Goal: Task Accomplishment & Management: Manage account settings

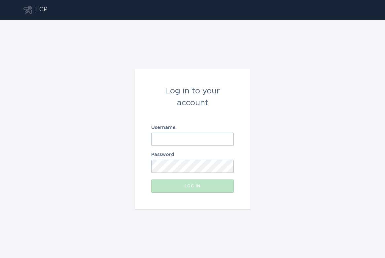
click at [66, 133] on div "Log in to your account Username Password Log in" at bounding box center [192, 139] width 385 height 238
click at [150, 141] on form "Log in to your account Username Password Log in" at bounding box center [193, 139] width 116 height 141
click at [120, 93] on div "Log in to your account Username Password Log in" at bounding box center [192, 139] width 385 height 238
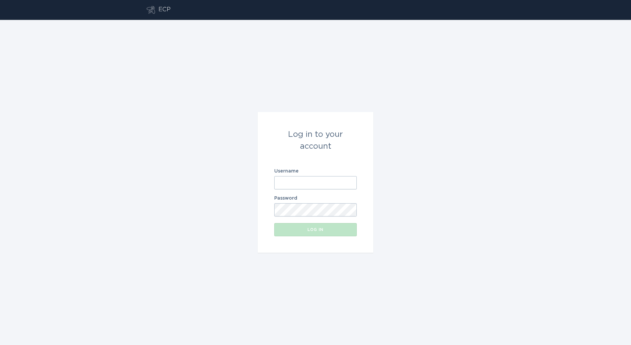
drag, startPoint x: 169, startPoint y: 201, endPoint x: 290, endPoint y: 300, distance: 156.6
click at [169, 201] on div "Log in to your account Username Password Log in" at bounding box center [315, 182] width 631 height 325
drag, startPoint x: 230, startPoint y: 131, endPoint x: 230, endPoint y: 142, distance: 10.6
click at [230, 142] on div "Log in to your account Username Password Log in" at bounding box center [315, 182] width 631 height 325
click at [236, 175] on div "Log in to your account Username Password Log in" at bounding box center [315, 182] width 631 height 325
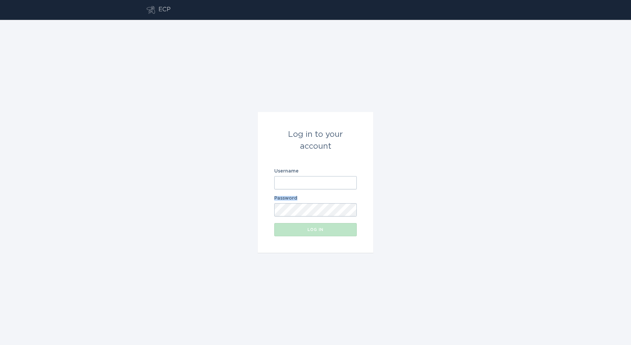
click at [236, 175] on div "Log in to your account Username Password Log in" at bounding box center [315, 182] width 631 height 325
drag, startPoint x: 236, startPoint y: 175, endPoint x: 233, endPoint y: 158, distance: 18.3
click at [233, 158] on div "Log in to your account Username Password Log in" at bounding box center [315, 182] width 631 height 325
click at [224, 176] on div "Log in to your account Username Password Log in" at bounding box center [315, 182] width 631 height 325
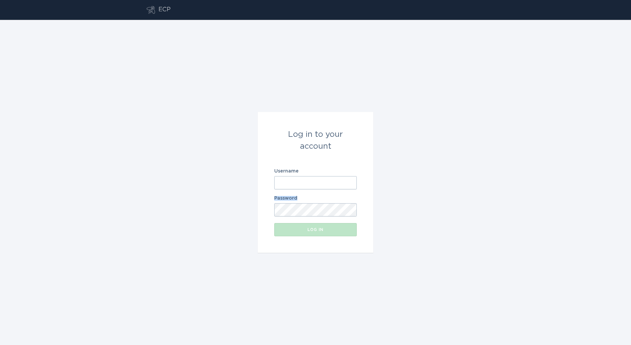
click at [222, 178] on div "Log in to your account Username Password Log in" at bounding box center [315, 182] width 631 height 325
drag, startPoint x: 222, startPoint y: 178, endPoint x: 217, endPoint y: 163, distance: 16.5
click at [217, 163] on div "Log in to your account Username Password Log in" at bounding box center [315, 182] width 631 height 325
click at [214, 163] on div "Log in to your account Username Password Log in" at bounding box center [315, 182] width 631 height 325
drag, startPoint x: 214, startPoint y: 163, endPoint x: 153, endPoint y: 158, distance: 61.1
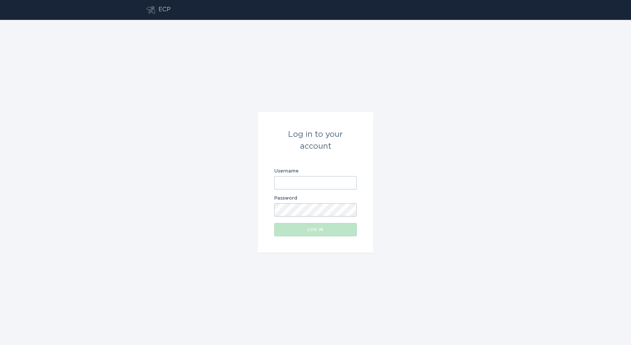
click at [153, 158] on div "Log in to your account Username Password Log in" at bounding box center [315, 182] width 631 height 325
click at [200, 221] on div "Log in to your account Username Password Log in" at bounding box center [315, 182] width 631 height 325
